Goal: Information Seeking & Learning: Learn about a topic

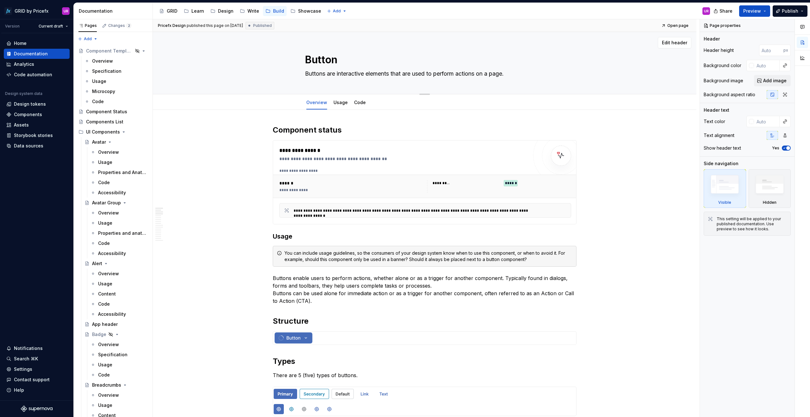
scroll to position [127, 0]
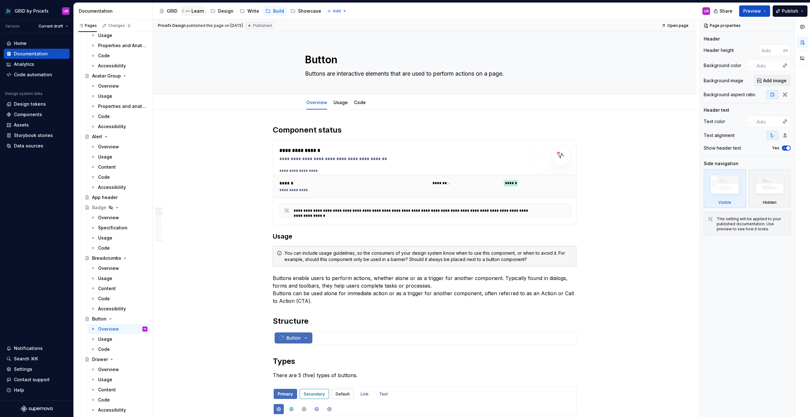
click at [198, 14] on div "Learn" at bounding box center [198, 11] width 13 height 6
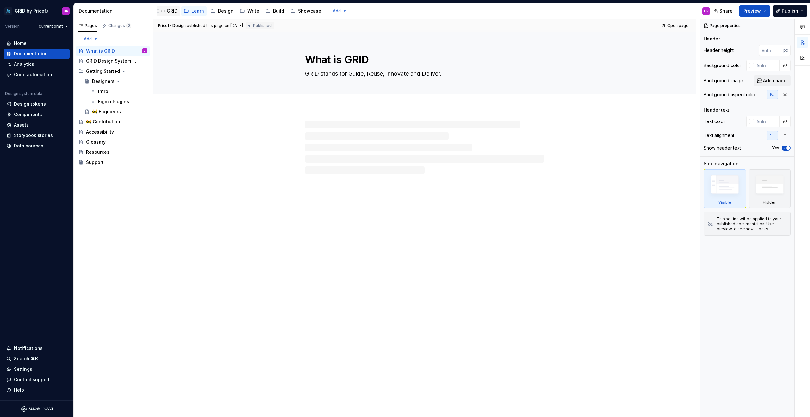
click at [170, 13] on div "GRID" at bounding box center [172, 11] width 11 height 6
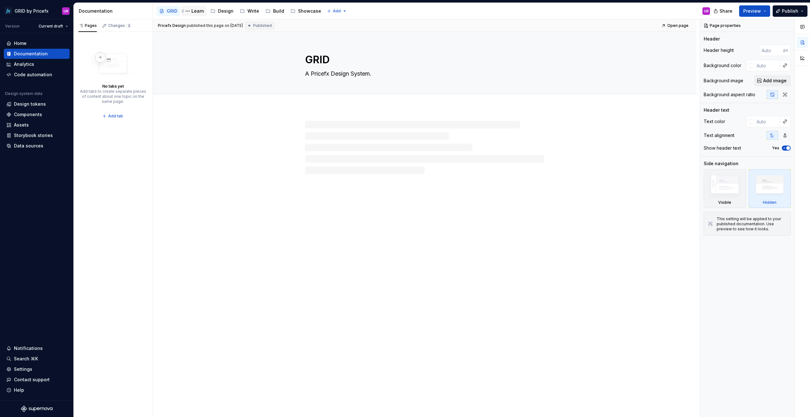
click at [196, 13] on div "Learn" at bounding box center [198, 11] width 13 height 6
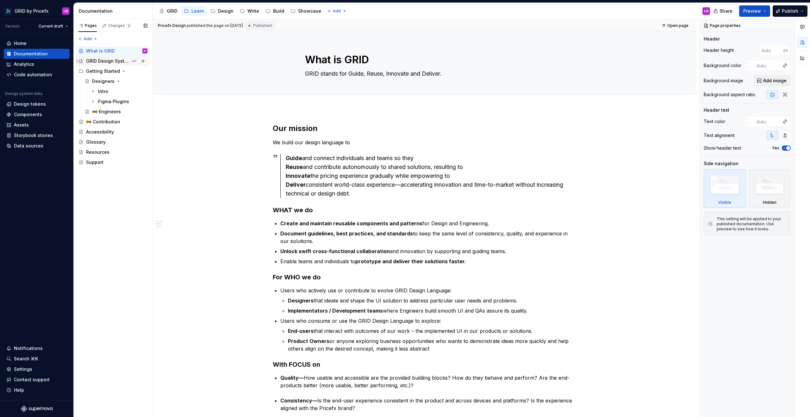
click at [109, 63] on div "GRID Design System Standards" at bounding box center [107, 61] width 42 height 6
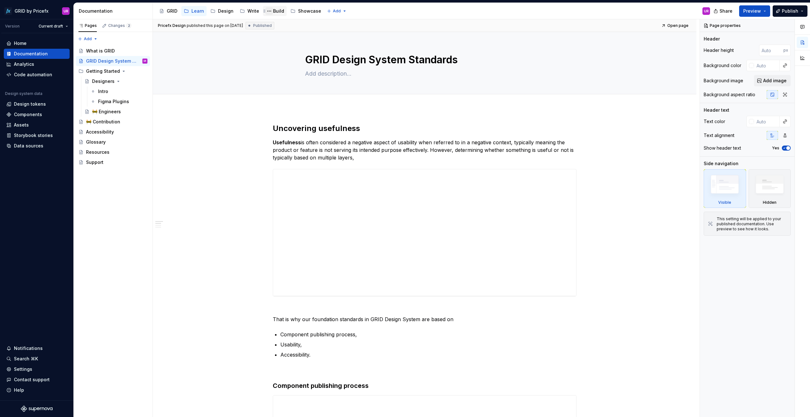
click at [270, 12] on button "Page tree" at bounding box center [270, 11] width 8 height 8
click at [274, 11] on html "GRID by Pricefx UR Version Current draft Home Documentation Analytics Code auto…" at bounding box center [405, 208] width 810 height 417
click at [277, 11] on div "Build" at bounding box center [278, 11] width 11 height 6
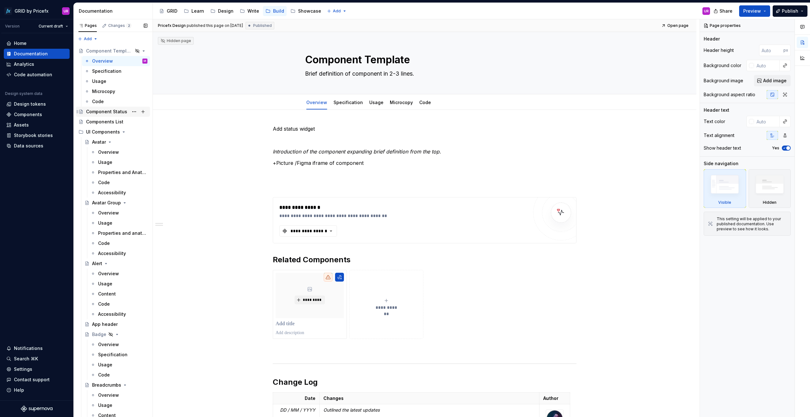
click at [107, 113] on div "Component Status" at bounding box center [106, 112] width 41 height 6
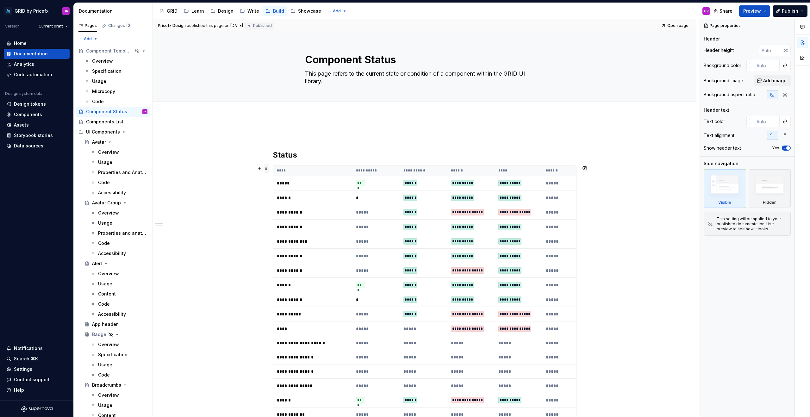
click at [265, 170] on span at bounding box center [266, 168] width 5 height 9
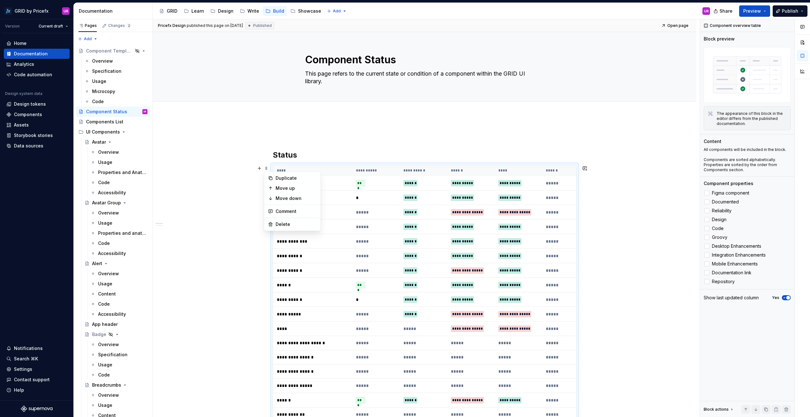
click at [278, 170] on th "****" at bounding box center [312, 171] width 79 height 10
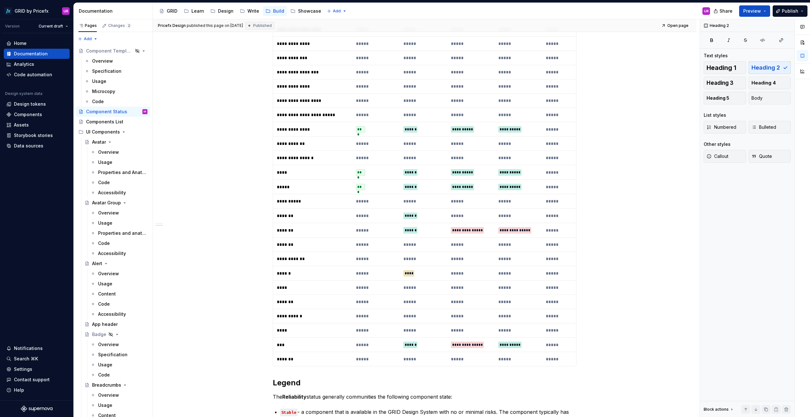
scroll to position [609, 0]
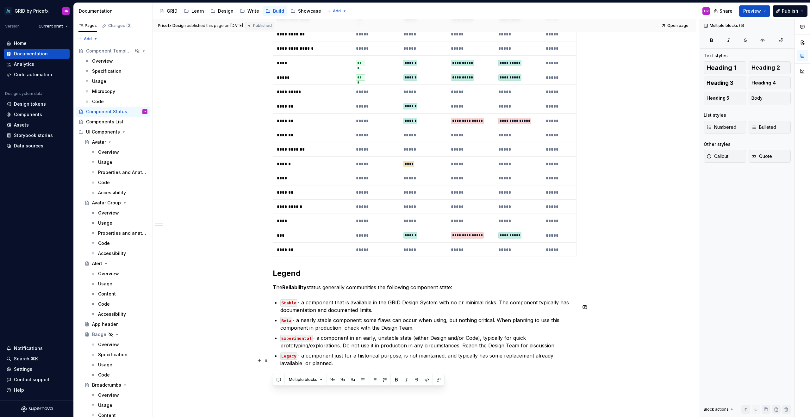
drag, startPoint x: 274, startPoint y: 155, endPoint x: 352, endPoint y: 369, distance: 227.4
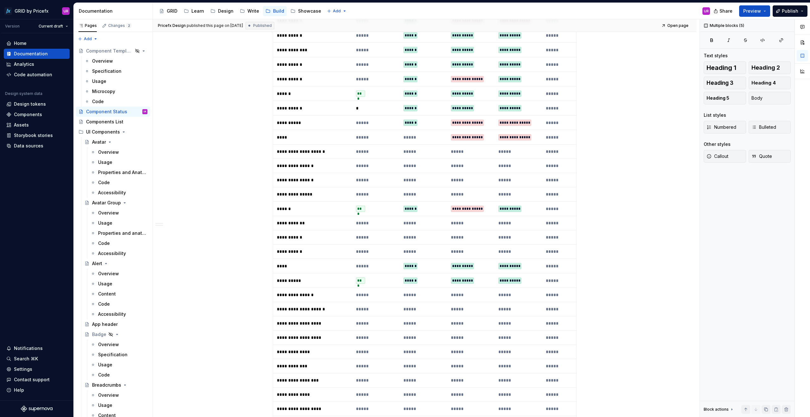
scroll to position [0, 0]
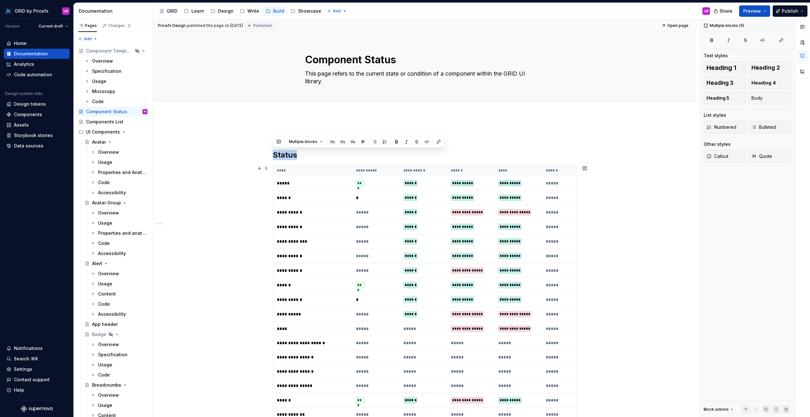
copy div "**********"
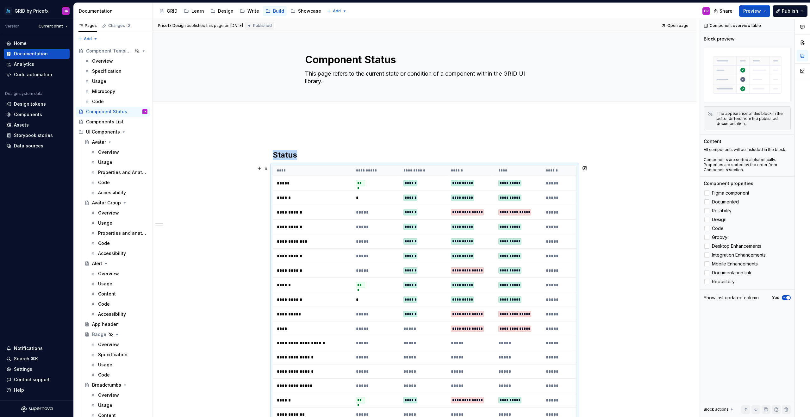
click at [498, 171] on th "****" at bounding box center [518, 171] width 47 height 10
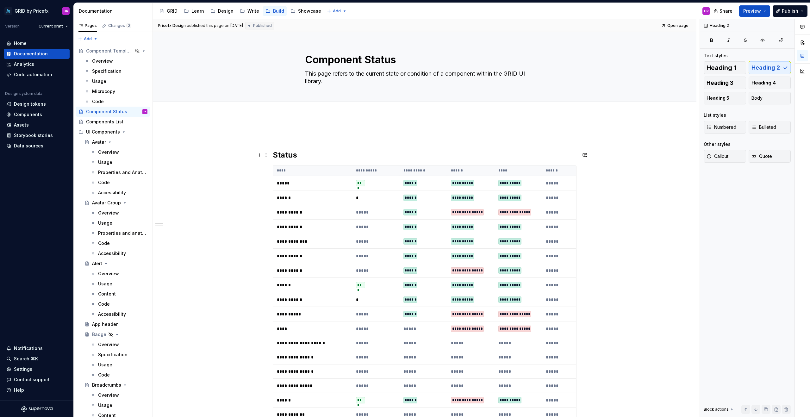
click at [286, 153] on h2 "Status" at bounding box center [425, 155] width 304 height 10
click at [286, 167] on th "****" at bounding box center [312, 171] width 79 height 10
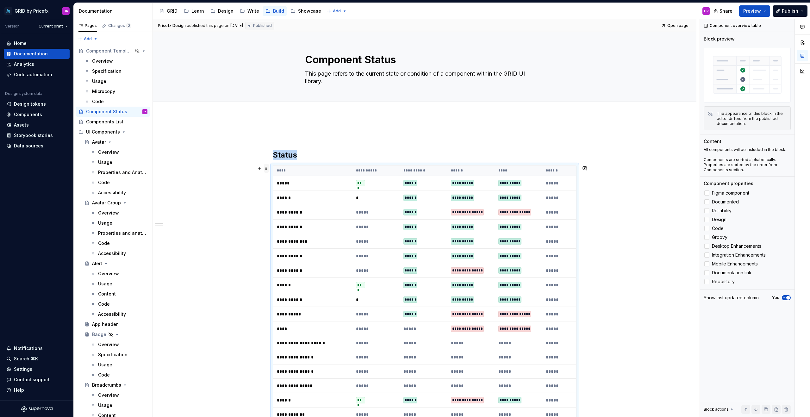
click at [268, 168] on span at bounding box center [266, 168] width 5 height 9
click at [283, 156] on h2 "Status" at bounding box center [425, 155] width 304 height 10
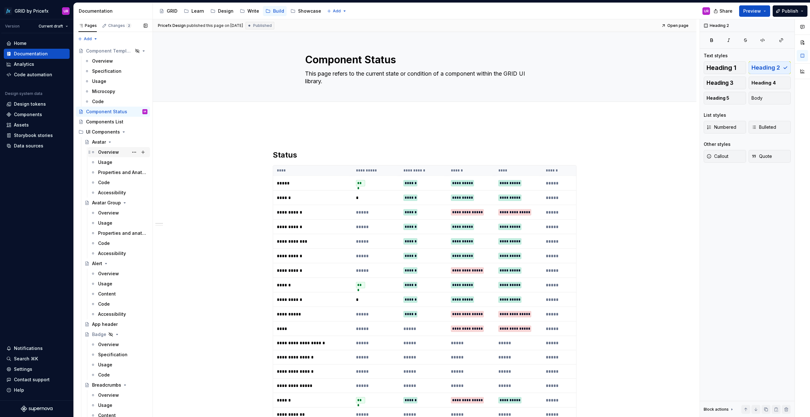
click at [108, 150] on div "Overview" at bounding box center [108, 152] width 21 height 6
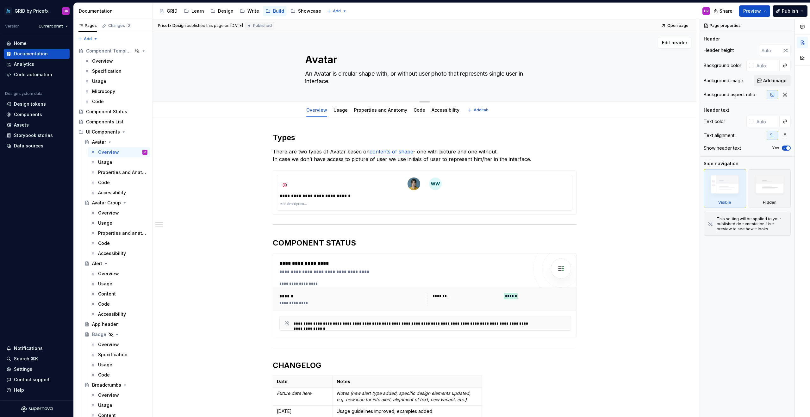
click at [332, 84] on textarea "An Avatar is circular shape with, or without user photo that represents single …" at bounding box center [423, 78] width 239 height 18
click at [198, 11] on div "Learn" at bounding box center [198, 11] width 13 height 6
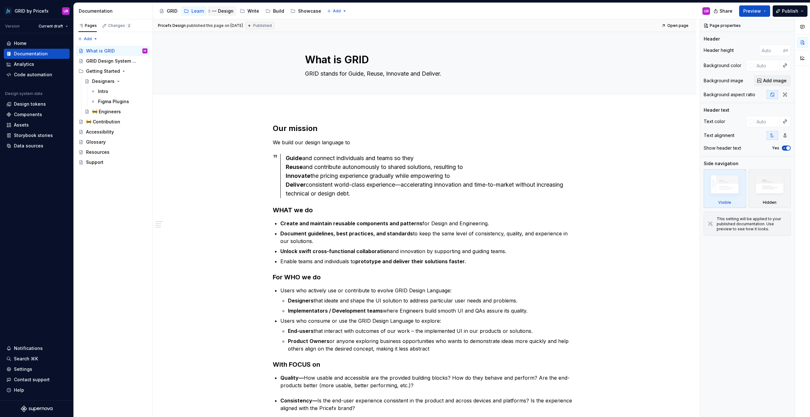
click at [224, 12] on div "Design" at bounding box center [226, 11] width 16 height 6
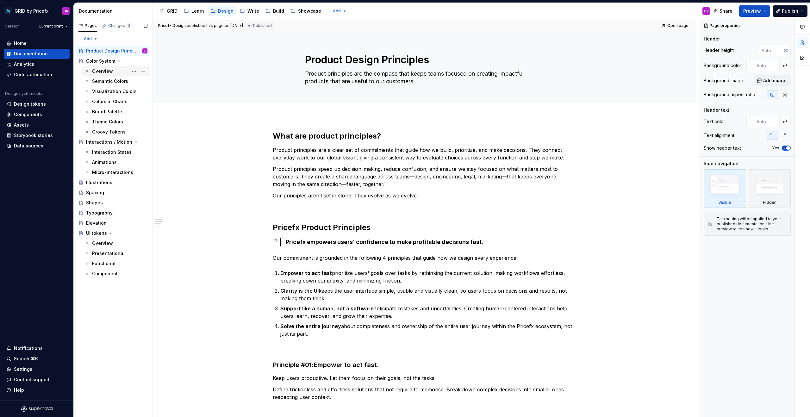
click at [103, 71] on div "Overview" at bounding box center [102, 71] width 21 height 6
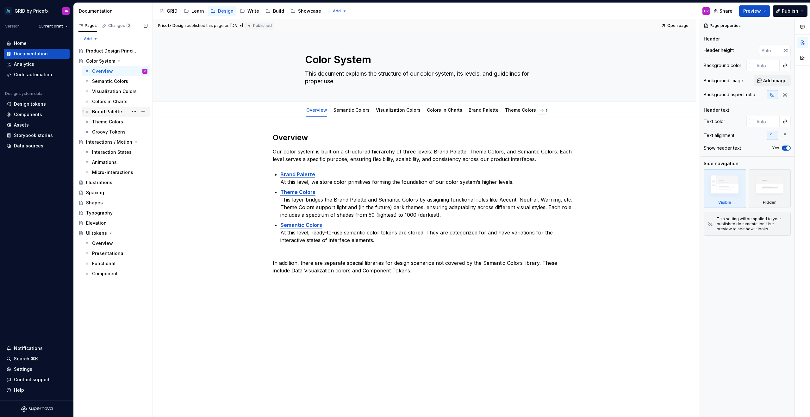
click at [108, 109] on div "Brand Palette" at bounding box center [107, 112] width 30 height 6
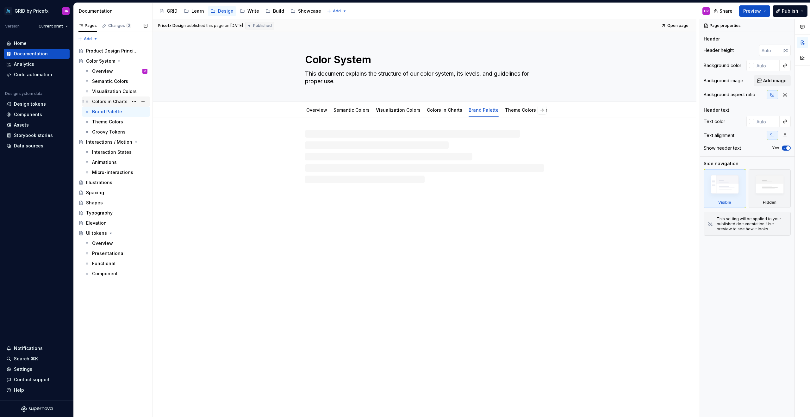
click at [108, 102] on div "Colors in Charts" at bounding box center [109, 101] width 35 height 6
type textarea "*"
